Goal: Find specific page/section: Find specific page/section

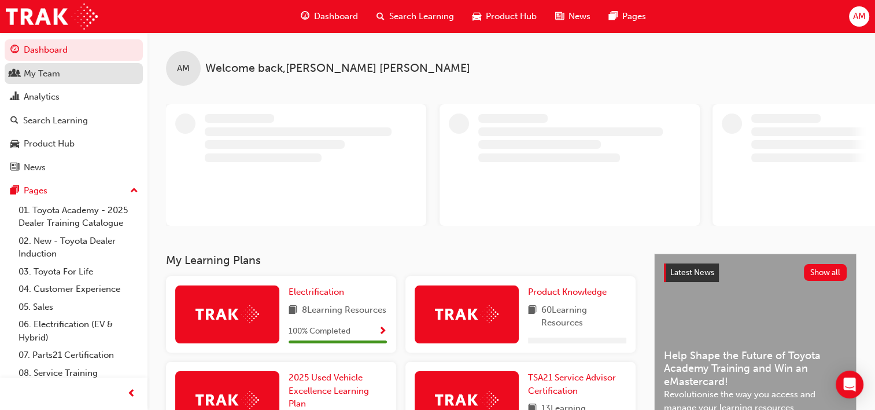
click at [49, 76] on div "My Team" at bounding box center [42, 73] width 36 height 13
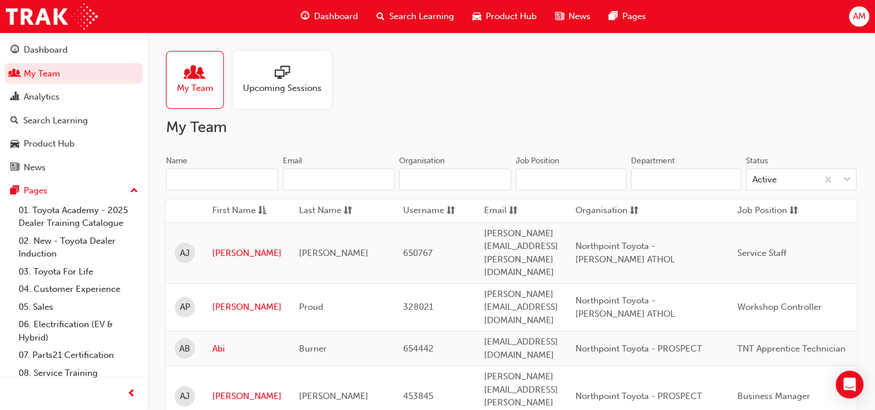
click at [238, 183] on input "Name" at bounding box center [222, 179] width 112 height 22
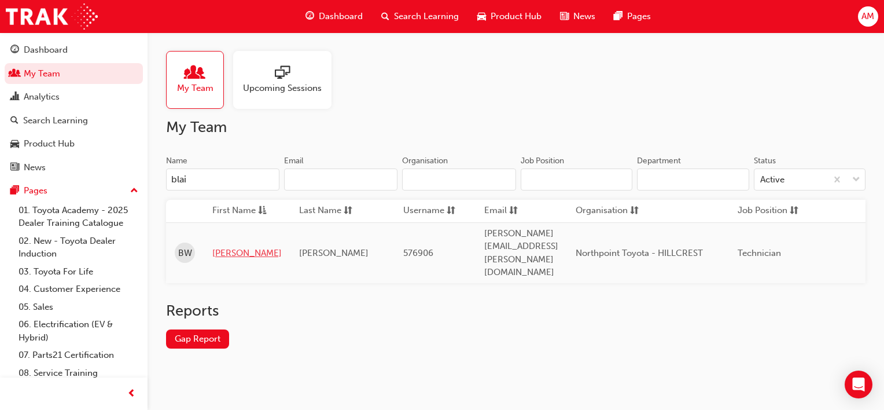
type input "blai"
click at [222, 246] on link "[PERSON_NAME]" at bounding box center [246, 252] width 69 height 13
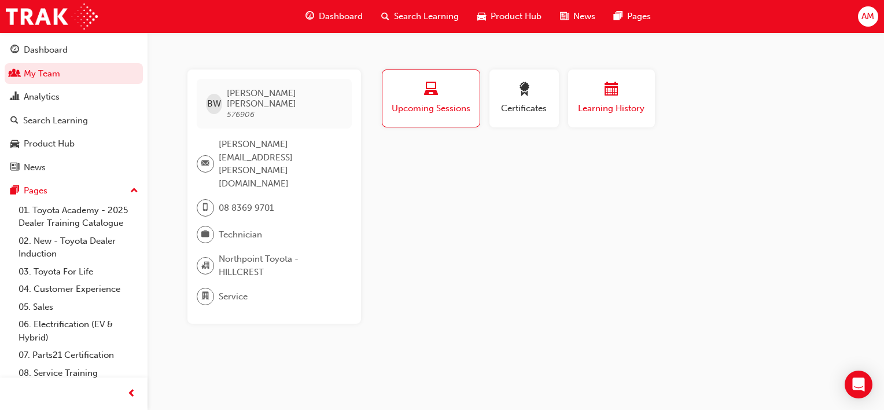
click at [604, 111] on span "Learning History" at bounding box center [611, 108] width 69 height 13
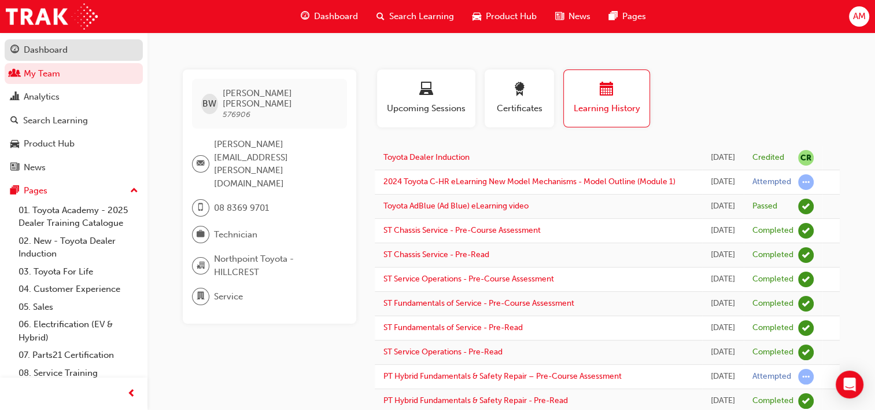
click at [53, 46] on div "Dashboard" at bounding box center [46, 49] width 44 height 13
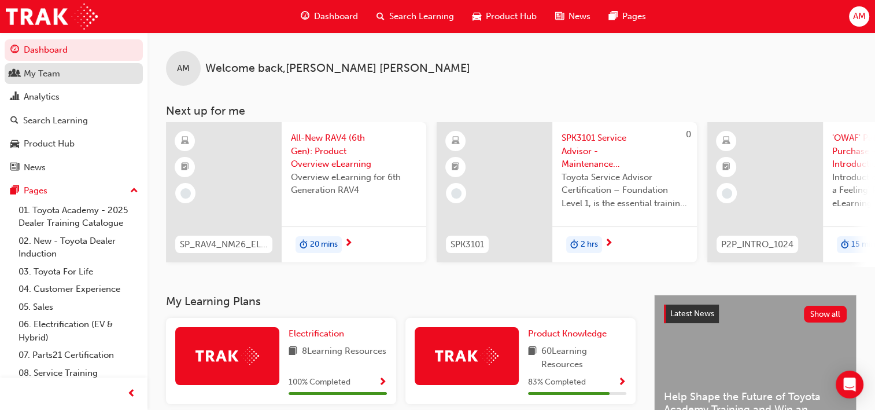
click at [73, 74] on div "My Team" at bounding box center [73, 74] width 127 height 14
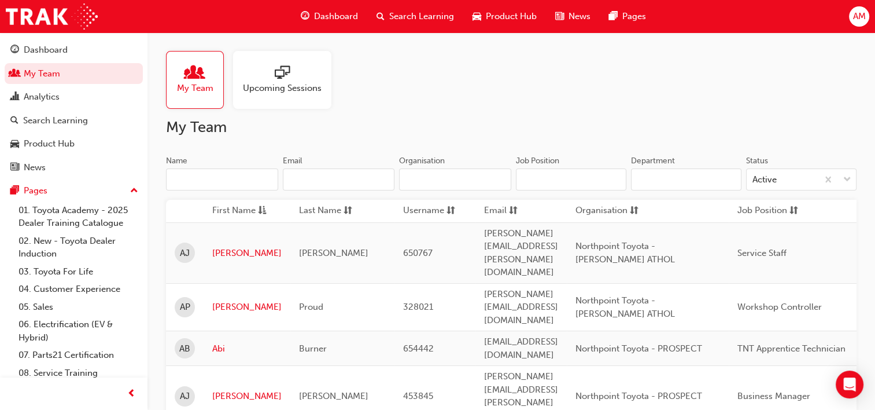
click at [213, 179] on input "Name" at bounding box center [222, 179] width 112 height 22
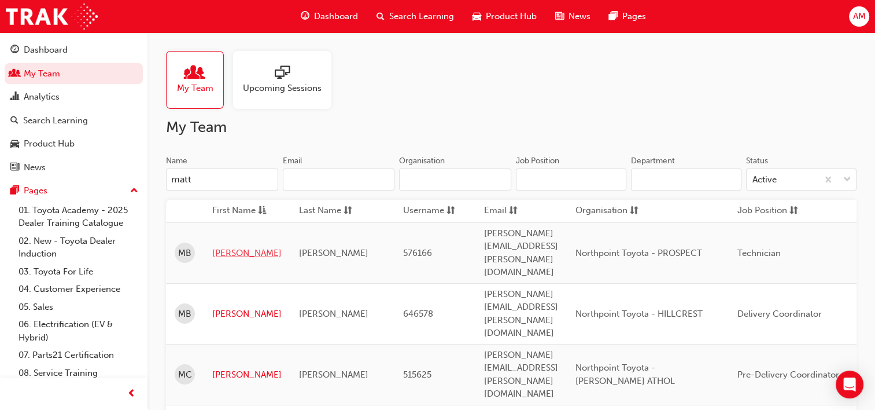
type input "matt"
click at [226, 246] on link "[PERSON_NAME]" at bounding box center [246, 252] width 69 height 13
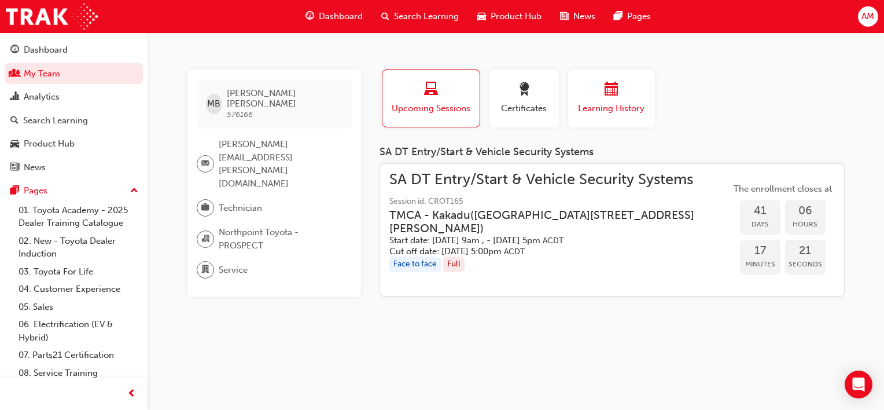
click at [595, 86] on div "button" at bounding box center [611, 91] width 69 height 18
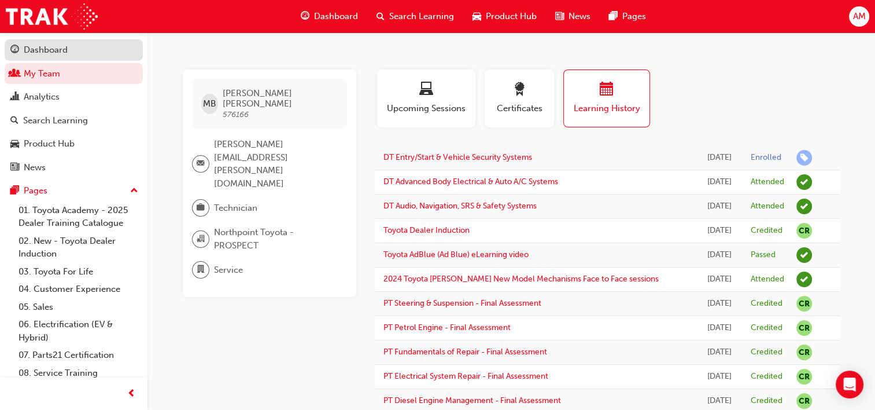
click at [38, 55] on div "Dashboard" at bounding box center [46, 49] width 44 height 13
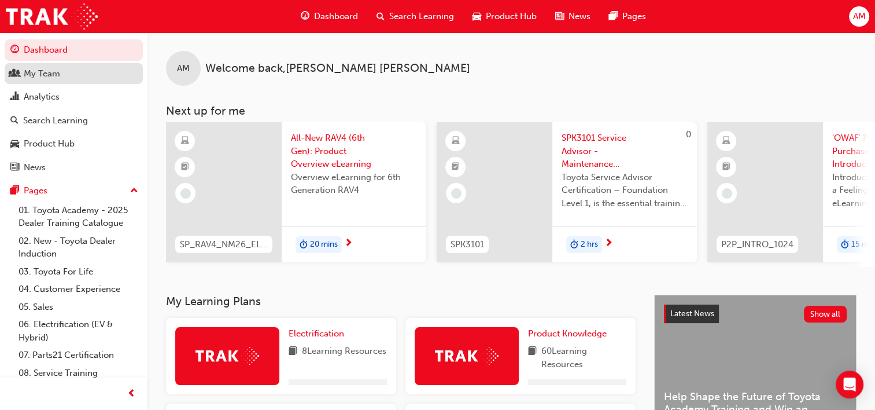
click at [64, 79] on div "My Team" at bounding box center [73, 74] width 127 height 14
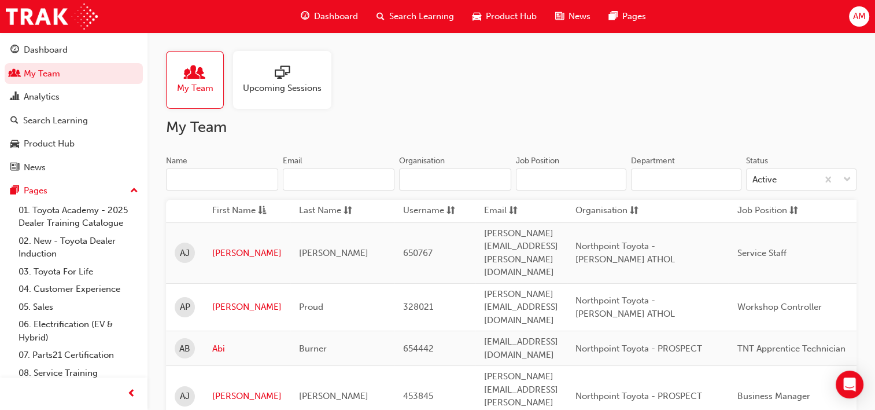
click at [219, 180] on input "Name" at bounding box center [222, 179] width 112 height 22
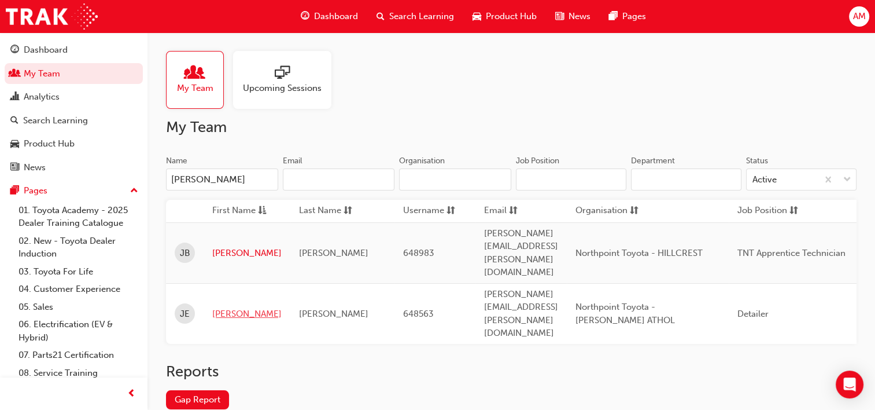
type input "[PERSON_NAME]"
click at [233, 307] on link "[PERSON_NAME]" at bounding box center [246, 313] width 69 height 13
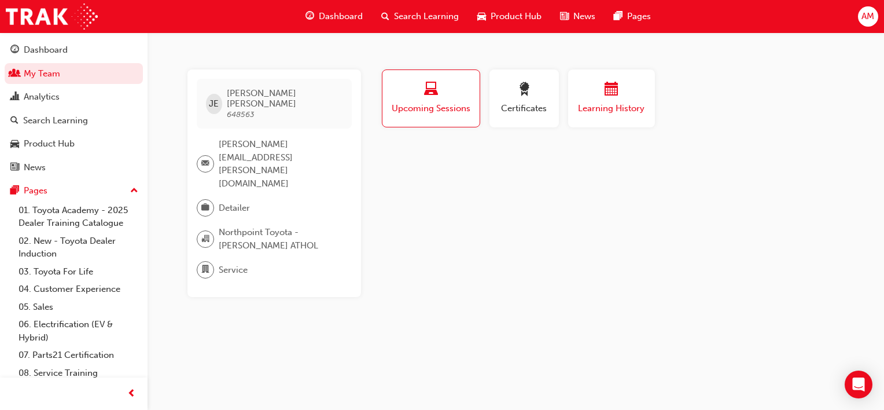
click at [622, 94] on div "button" at bounding box center [611, 91] width 69 height 18
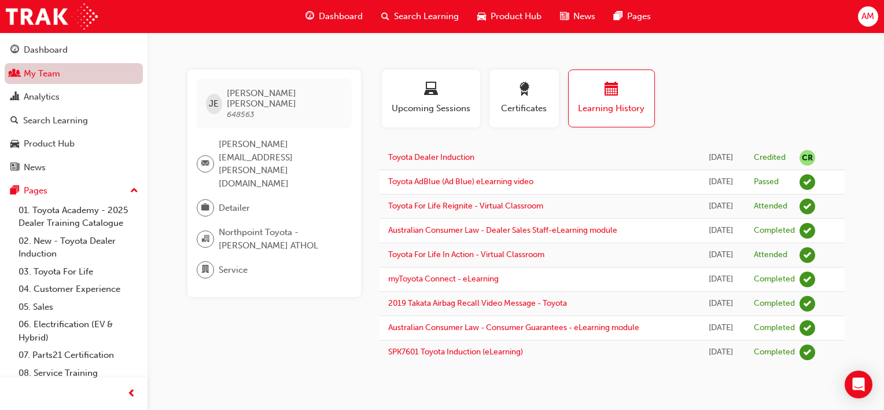
click at [52, 74] on link "My Team" at bounding box center [74, 73] width 138 height 21
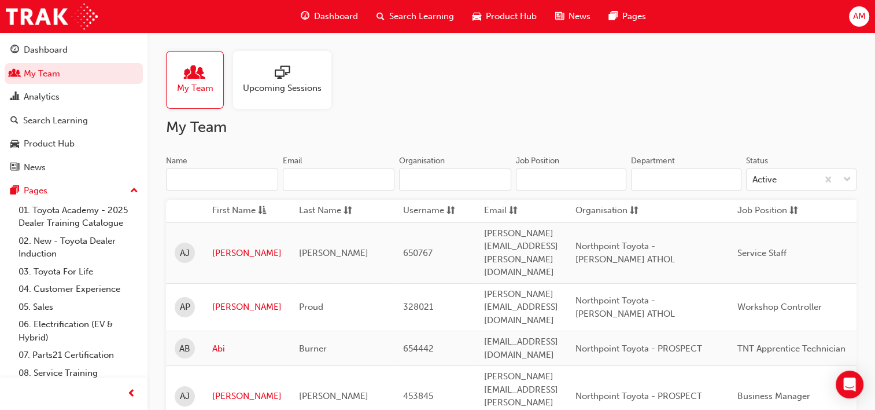
click at [213, 189] on input "Name" at bounding box center [222, 179] width 112 height 22
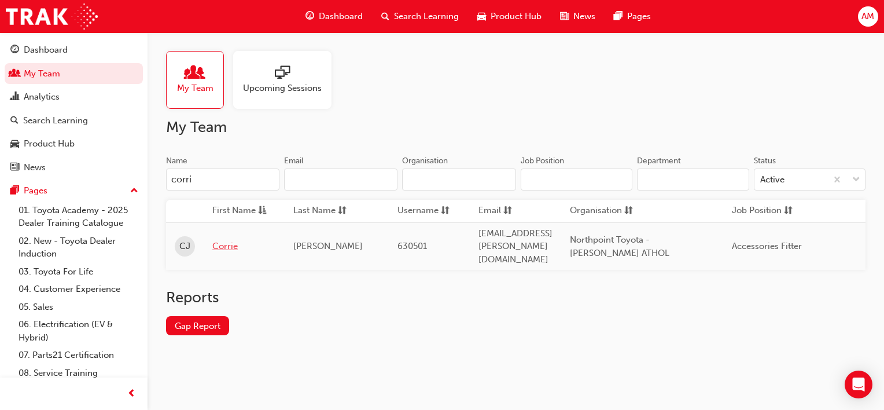
type input "corri"
click at [222, 240] on link "Corrie" at bounding box center [244, 246] width 64 height 13
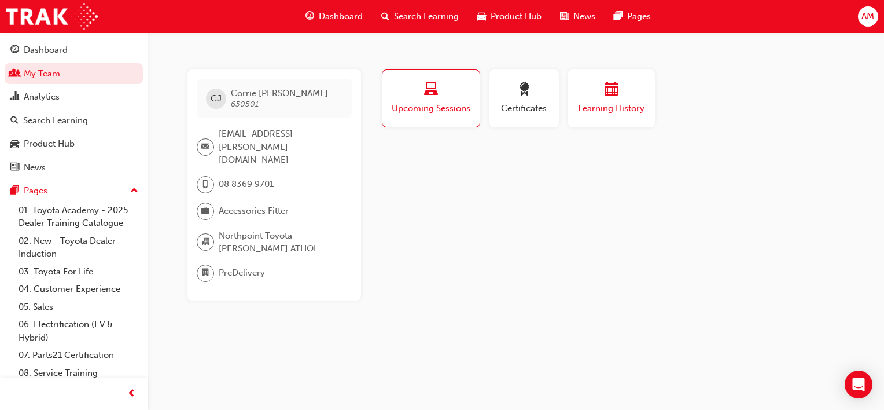
click at [620, 103] on span "Learning History" at bounding box center [611, 108] width 69 height 13
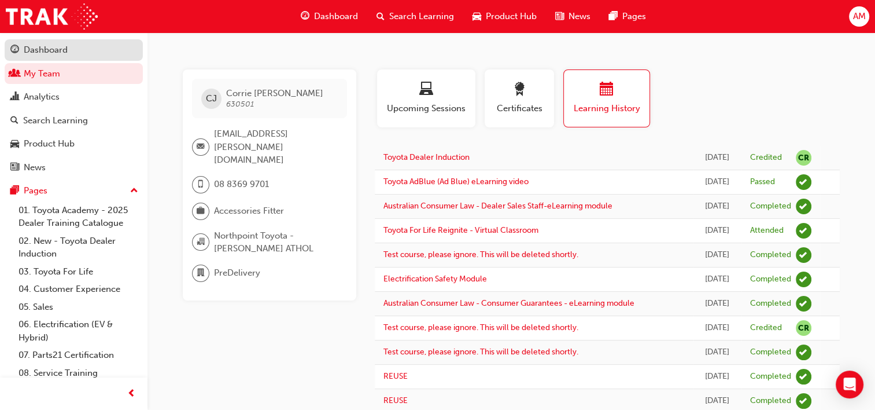
click at [62, 50] on div "Dashboard" at bounding box center [46, 49] width 44 height 13
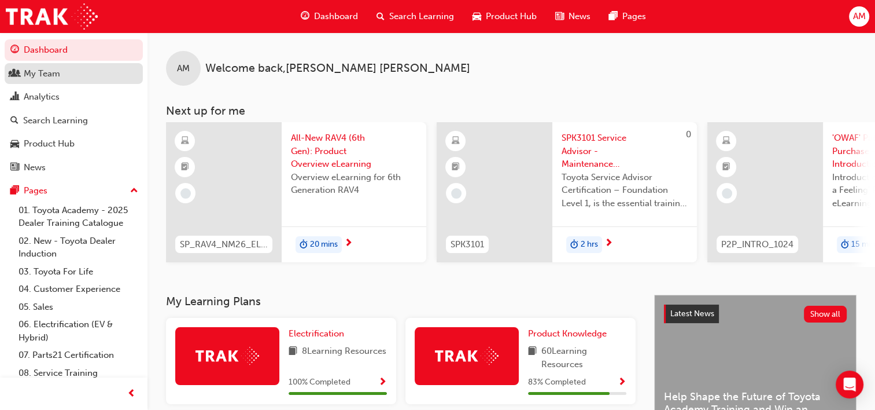
click at [55, 78] on div "My Team" at bounding box center [42, 73] width 36 height 13
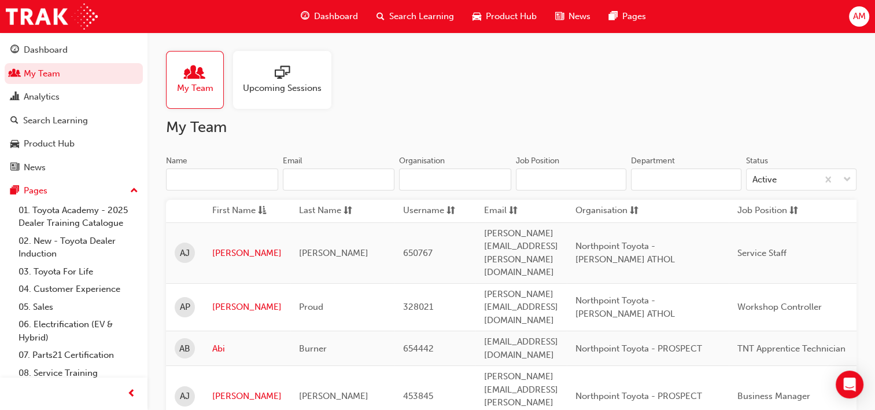
click at [243, 176] on input "Name" at bounding box center [222, 179] width 112 height 22
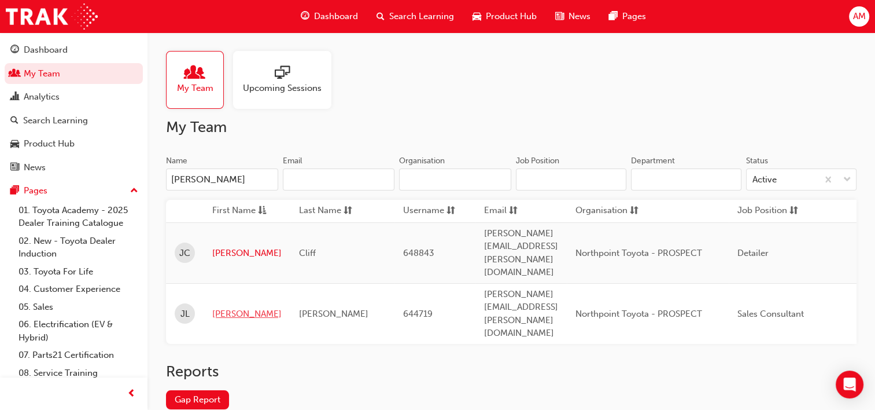
type input "[PERSON_NAME]"
click at [230, 307] on link "[PERSON_NAME]" at bounding box center [246, 313] width 69 height 13
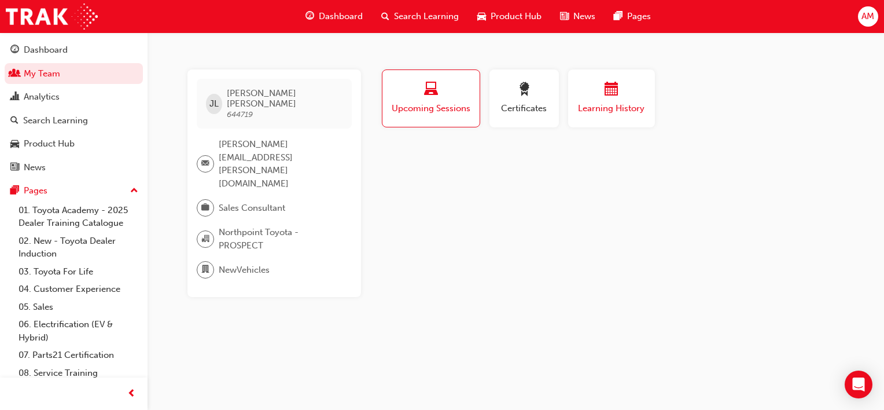
click at [643, 100] on div "Learning History" at bounding box center [611, 98] width 69 height 33
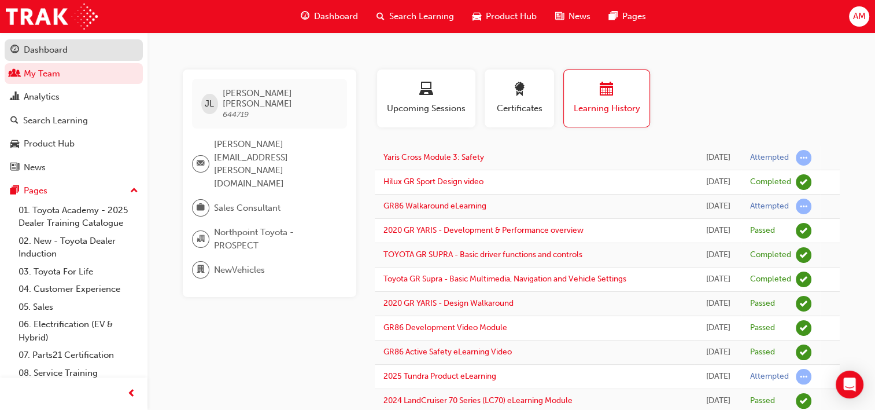
click at [44, 50] on div "Dashboard" at bounding box center [46, 49] width 44 height 13
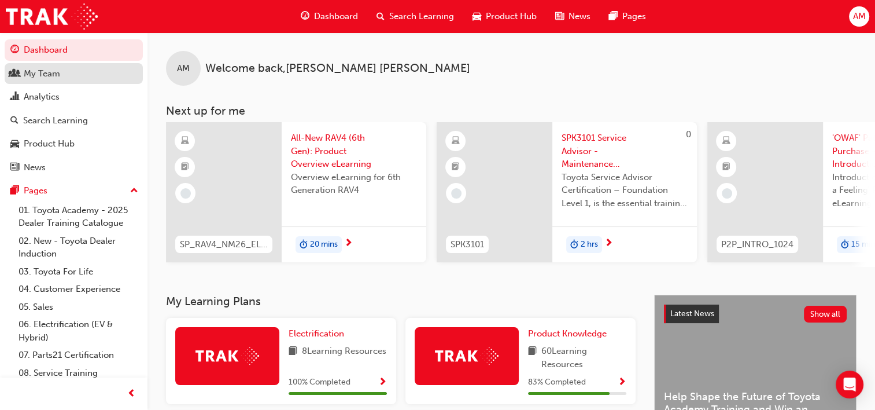
click at [61, 75] on div "My Team" at bounding box center [73, 74] width 127 height 14
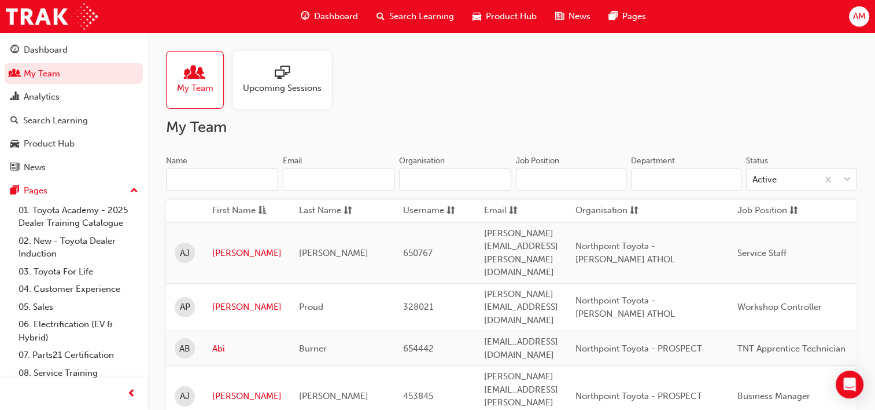
click at [190, 172] on input "Name" at bounding box center [222, 179] width 112 height 22
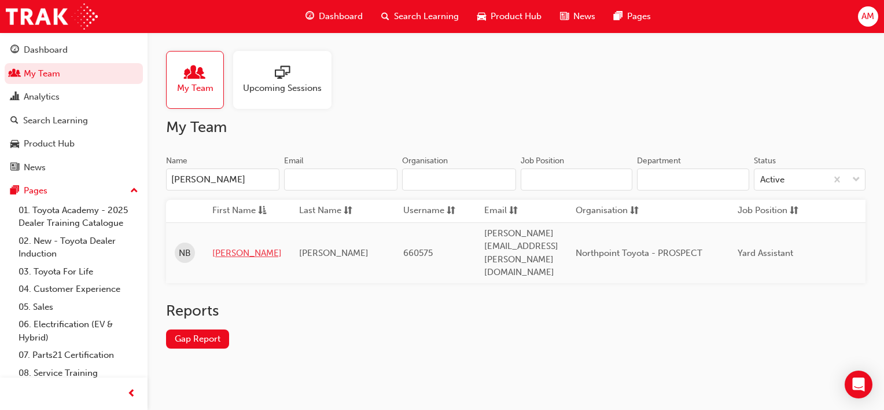
type input "[PERSON_NAME]"
click at [238, 246] on link "[PERSON_NAME]" at bounding box center [246, 252] width 69 height 13
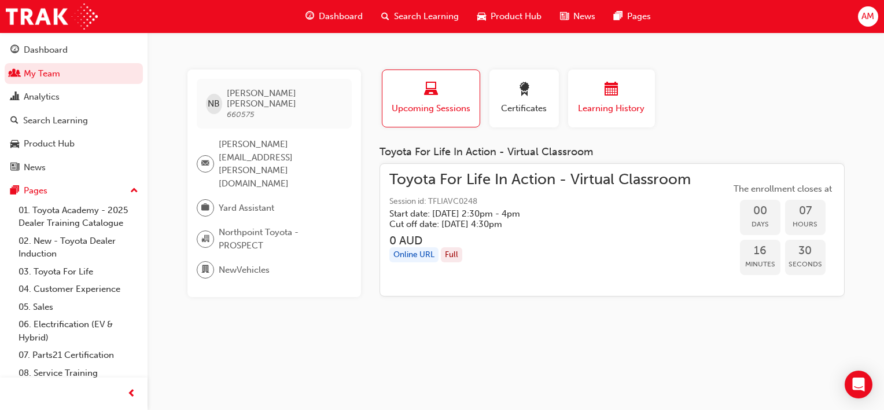
click at [635, 99] on div "button" at bounding box center [611, 91] width 69 height 18
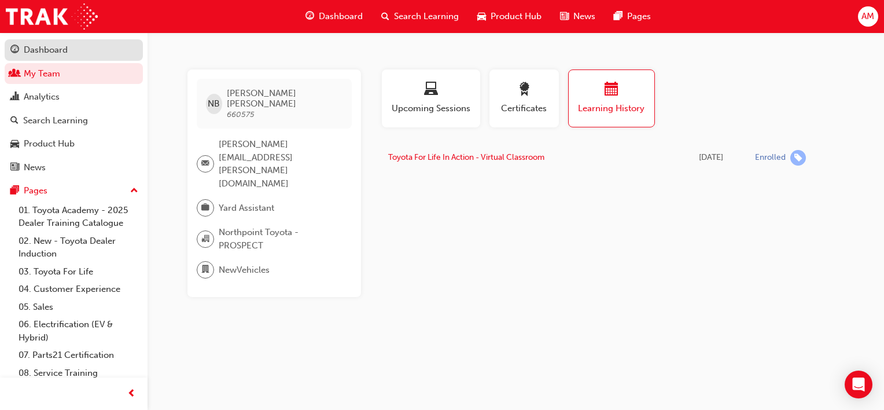
click at [57, 51] on div "Dashboard" at bounding box center [46, 49] width 44 height 13
